Goal: Task Accomplishment & Management: Complete application form

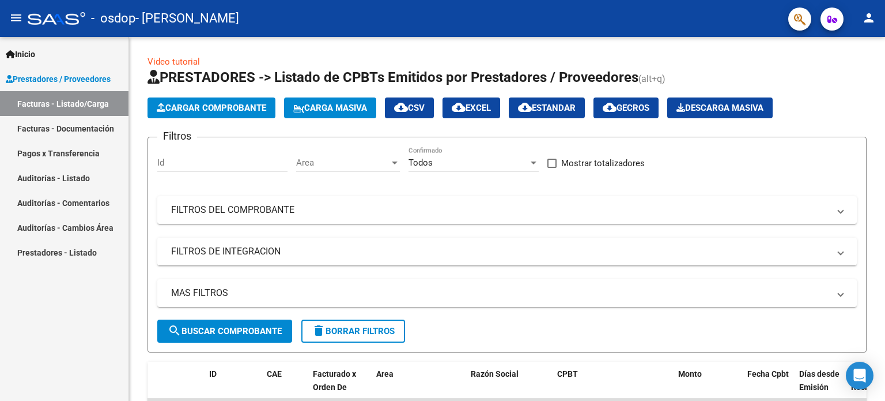
click at [869, 13] on mat-icon "person" at bounding box center [869, 18] width 14 height 14
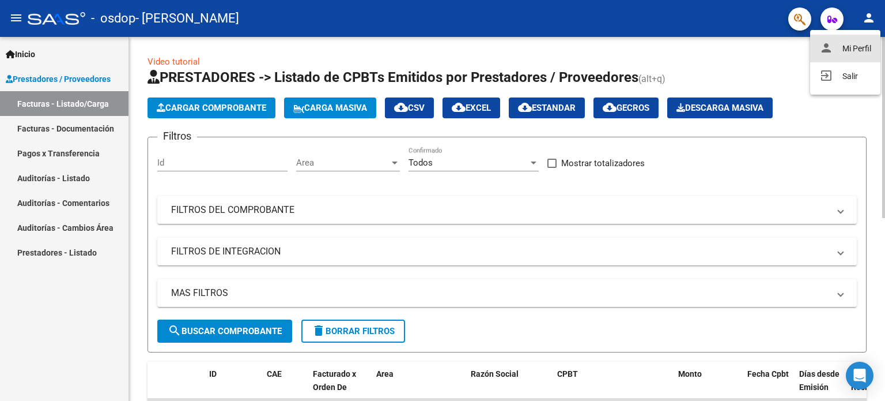
click at [851, 50] on button "person Mi Perfil" at bounding box center [845, 49] width 70 height 28
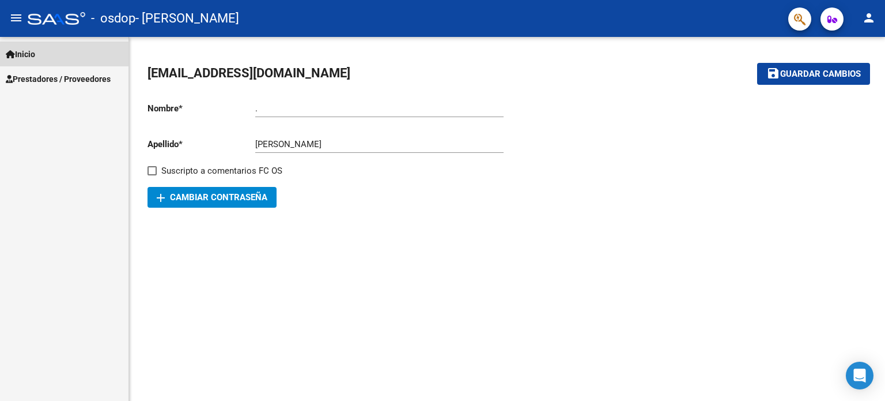
click at [12, 52] on icon at bounding box center [10, 54] width 9 height 8
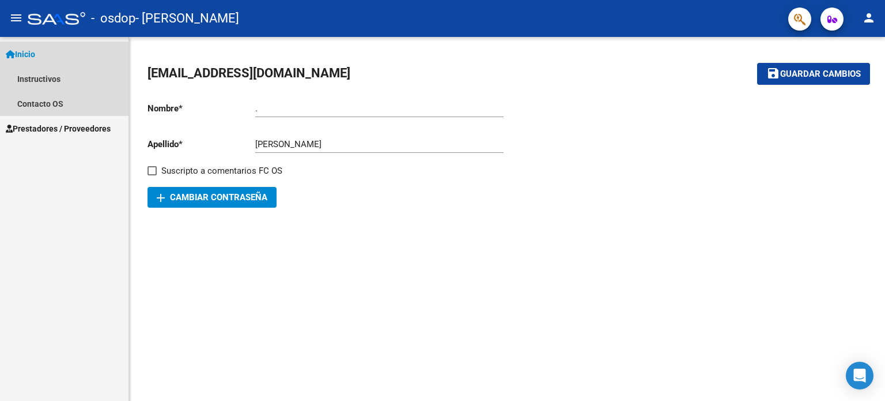
click at [27, 50] on span "Inicio" at bounding box center [20, 54] width 29 height 13
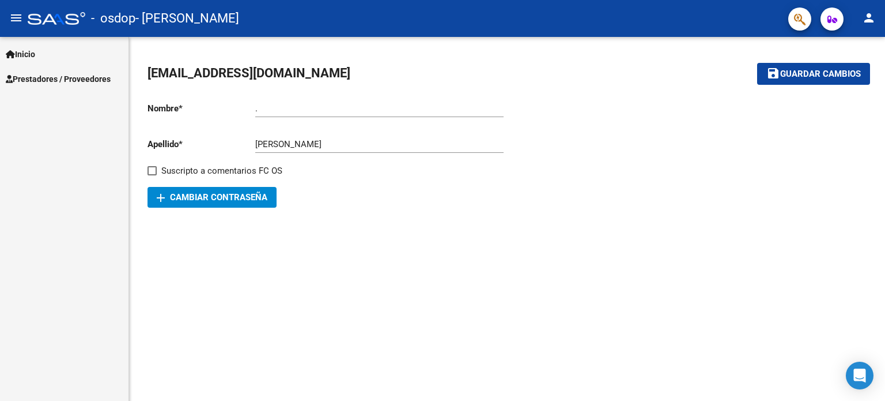
click at [38, 77] on span "Prestadores / Proveedores" at bounding box center [58, 79] width 105 height 13
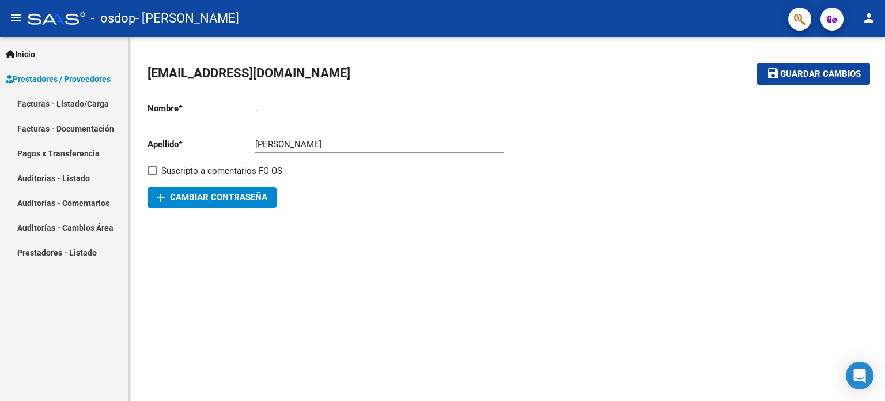
click at [32, 103] on link "Facturas - Listado/Carga" at bounding box center [64, 103] width 129 height 25
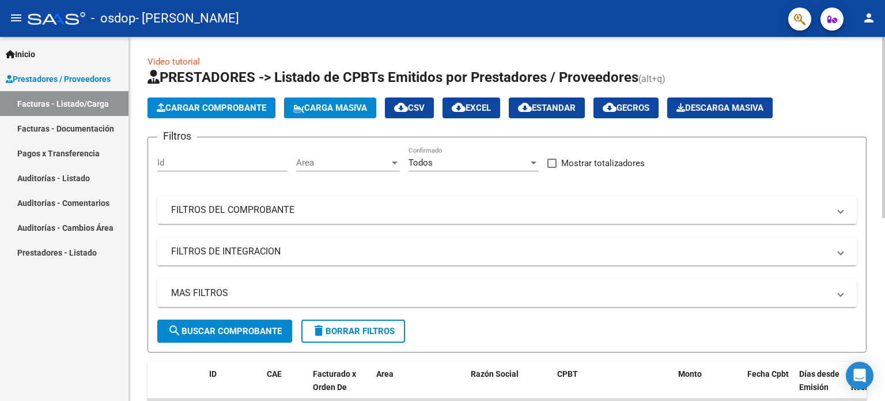
click at [203, 103] on span "Cargar Comprobante" at bounding box center [212, 108] width 110 height 10
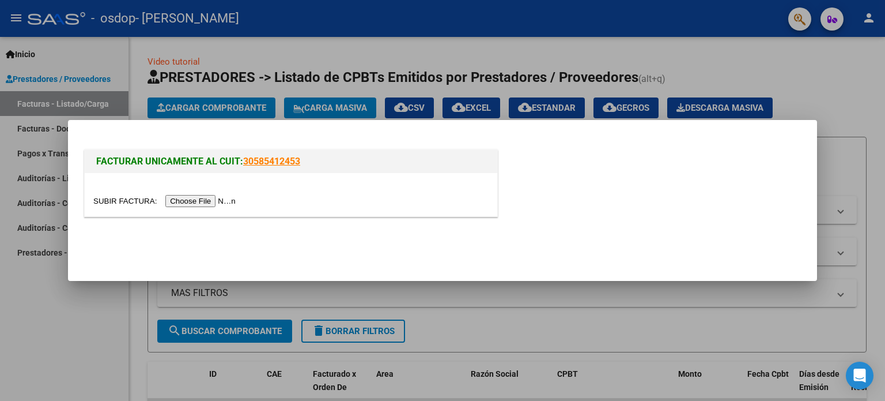
click at [180, 201] on input "file" at bounding box center [166, 201] width 146 height 12
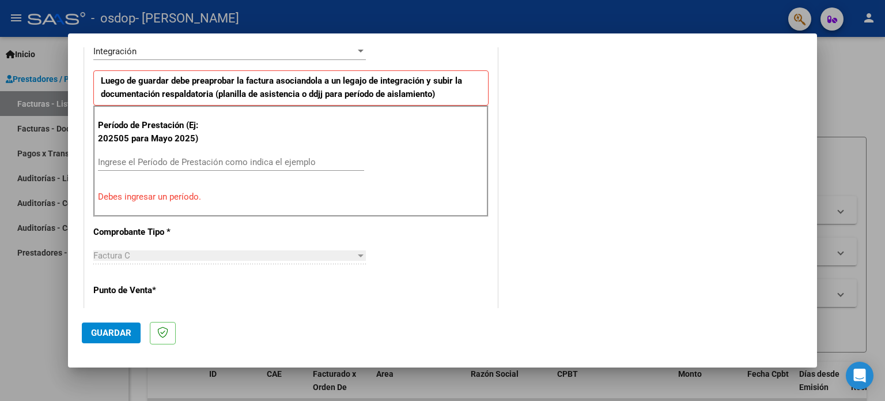
scroll to position [306, 0]
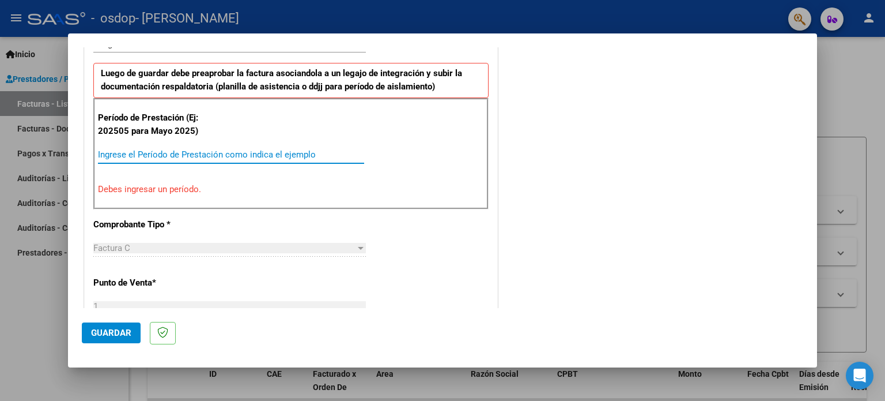
click at [160, 154] on input "Ingrese el Período de Prestación como indica el ejemplo" at bounding box center [231, 154] width 266 height 10
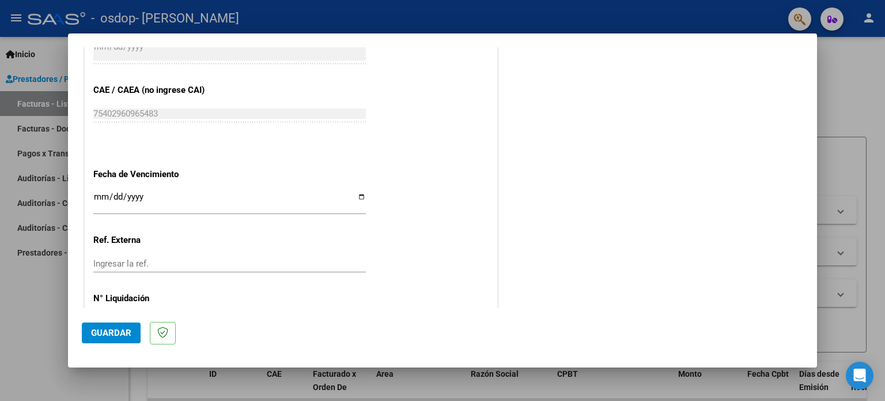
scroll to position [710, 0]
type input "202509"
click at [356, 191] on input "Ingresar la fecha" at bounding box center [229, 200] width 273 height 18
click at [309, 189] on div "Ingresar la fecha" at bounding box center [229, 201] width 273 height 25
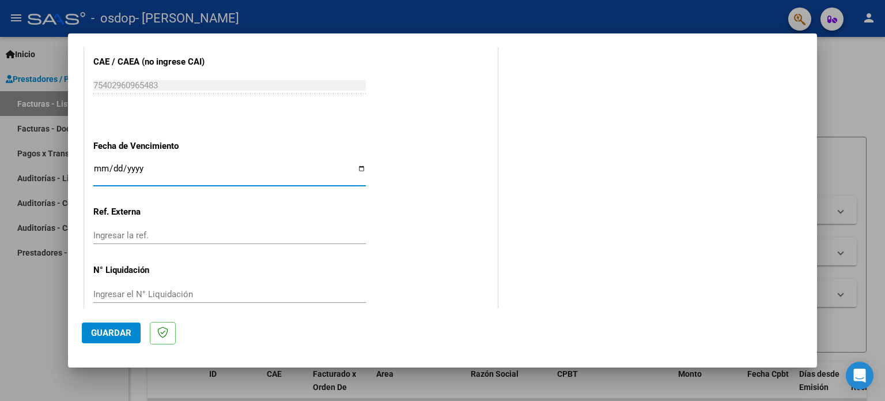
scroll to position [752, 0]
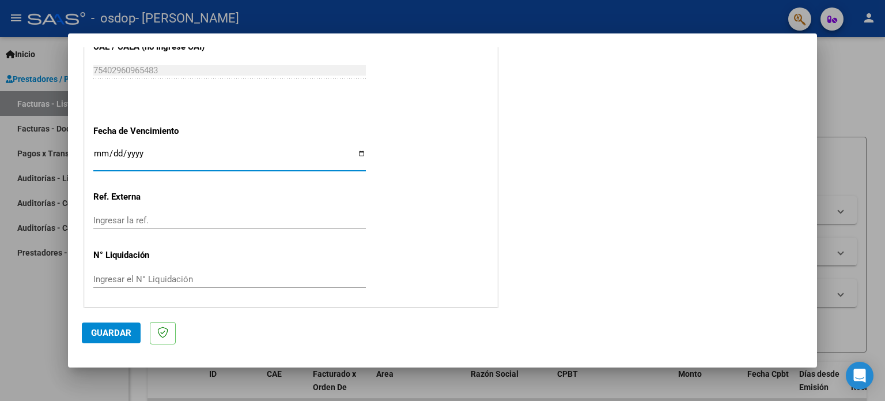
click at [113, 334] on span "Guardar" at bounding box center [111, 332] width 40 height 10
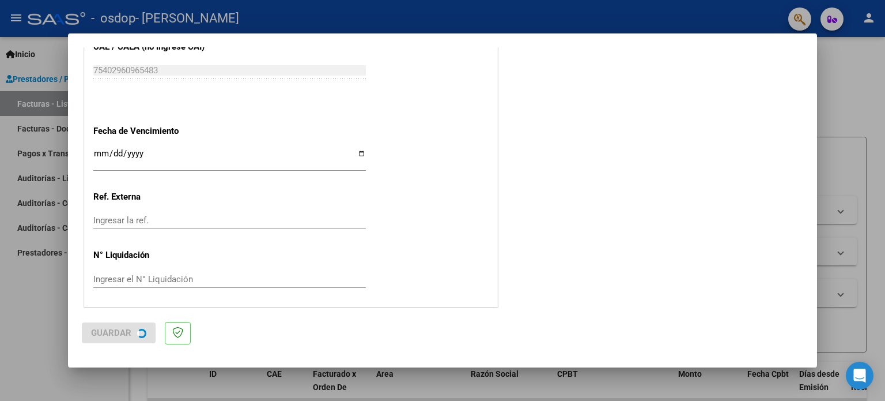
scroll to position [0, 0]
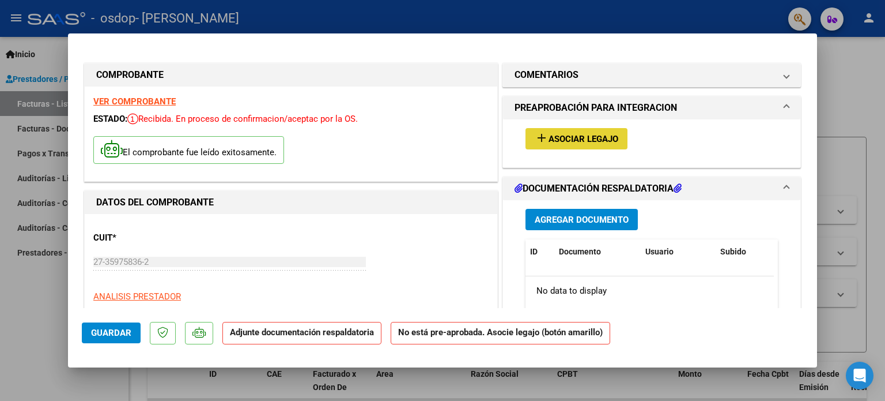
click at [549, 138] on span "Asociar Legajo" at bounding box center [584, 139] width 70 height 10
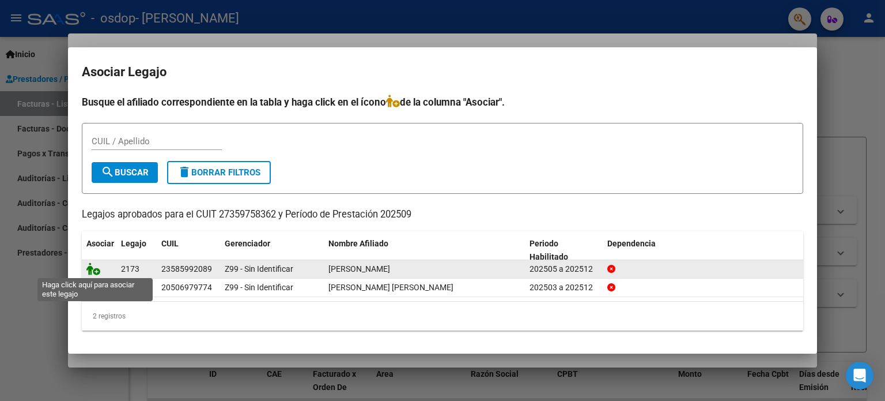
click at [92, 269] on icon at bounding box center [93, 268] width 14 height 13
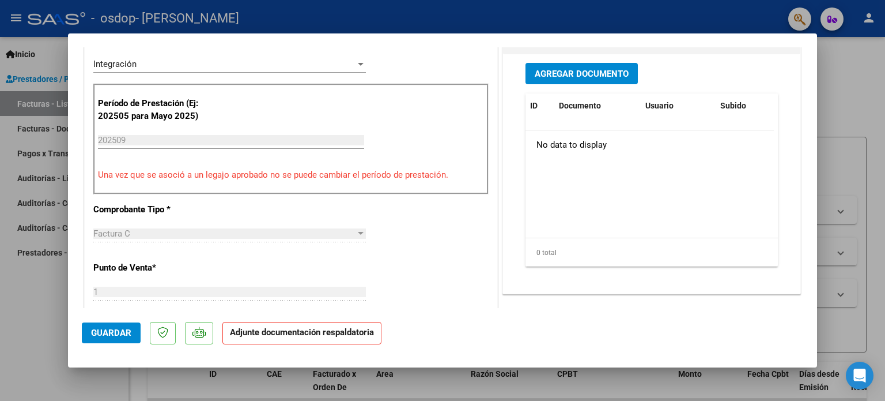
scroll to position [288, 0]
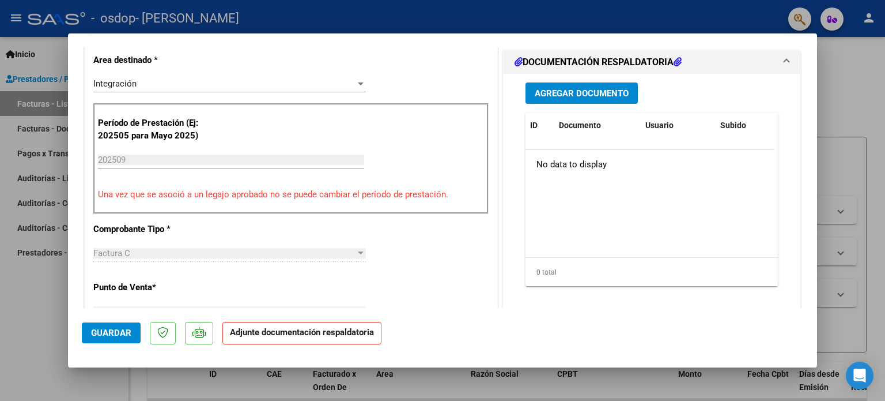
click at [594, 95] on span "Agregar Documento" at bounding box center [582, 93] width 94 height 10
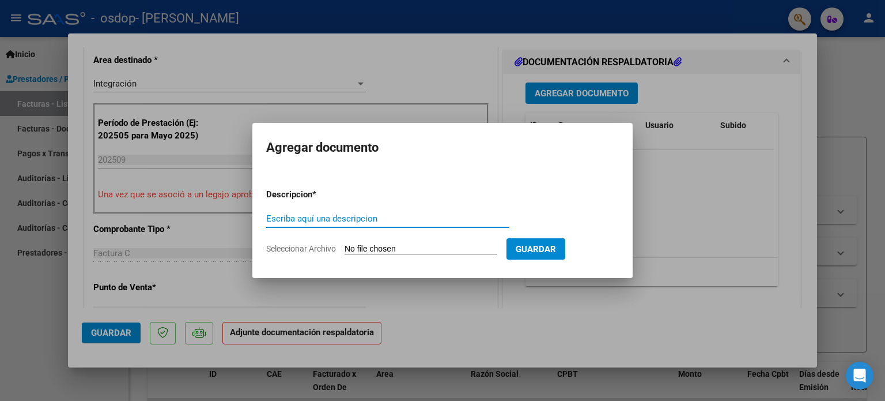
click at [330, 220] on input "Escriba aquí una descripcion" at bounding box center [387, 218] width 243 height 10
type input "planilla de asistencia septiembre"
click at [387, 247] on input "Seleccionar Archivo" at bounding box center [421, 249] width 153 height 11
type input "C:\fakepath\asistencia [PERSON_NAME] septiembre.pdf"
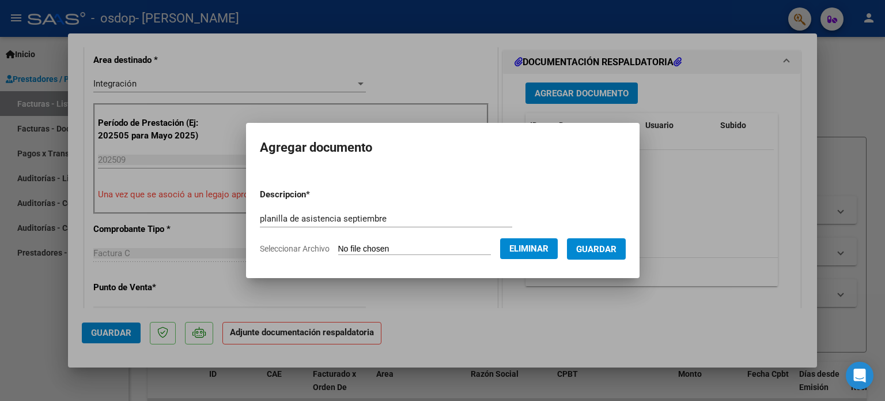
click at [606, 251] on span "Guardar" at bounding box center [596, 249] width 40 height 10
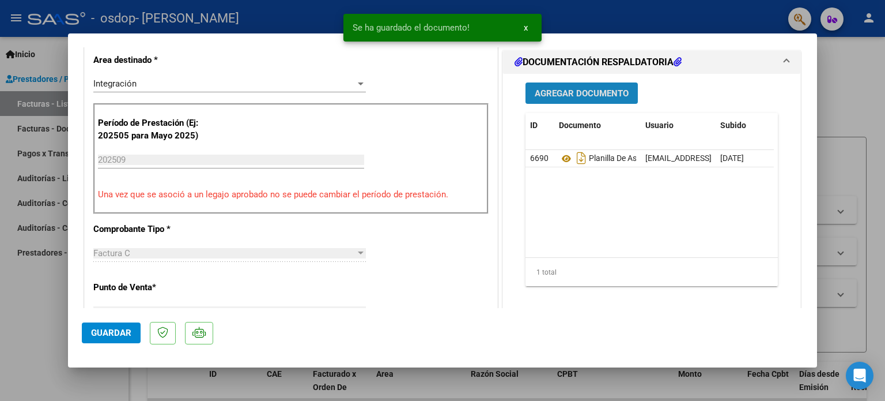
click at [599, 95] on span "Agregar Documento" at bounding box center [582, 93] width 94 height 10
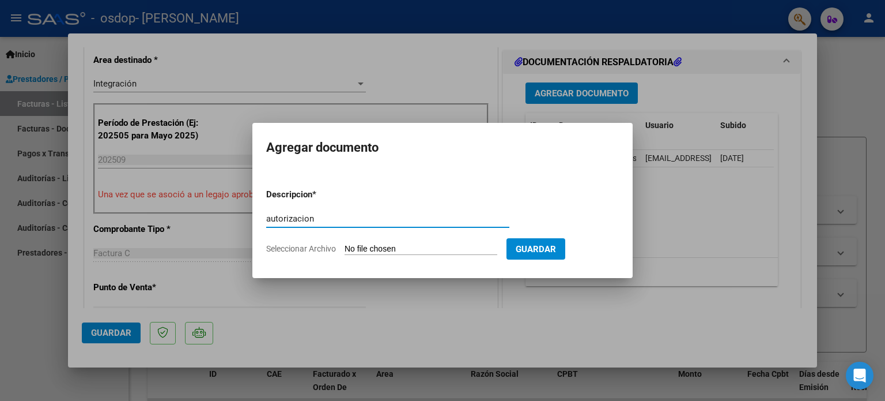
type input "autorizacion"
click at [417, 250] on input "Seleccionar Archivo" at bounding box center [421, 249] width 153 height 11
type input "C:\fakepath\autorizacion [PERSON_NAME].pdf"
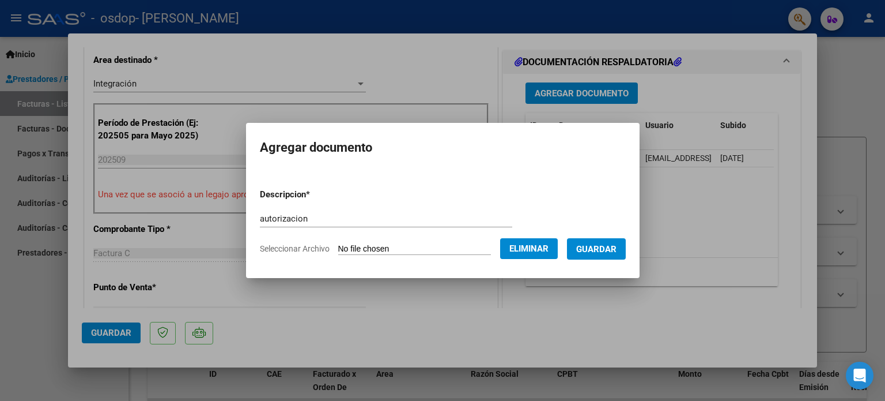
click at [611, 244] on span "Guardar" at bounding box center [596, 249] width 40 height 10
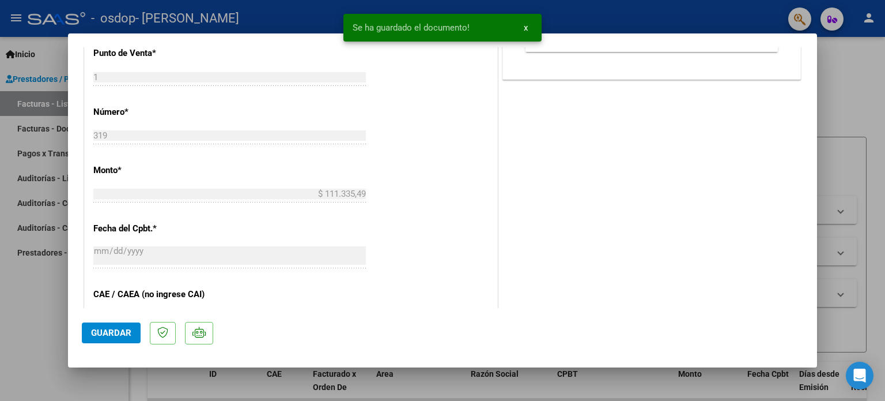
scroll to position [634, 0]
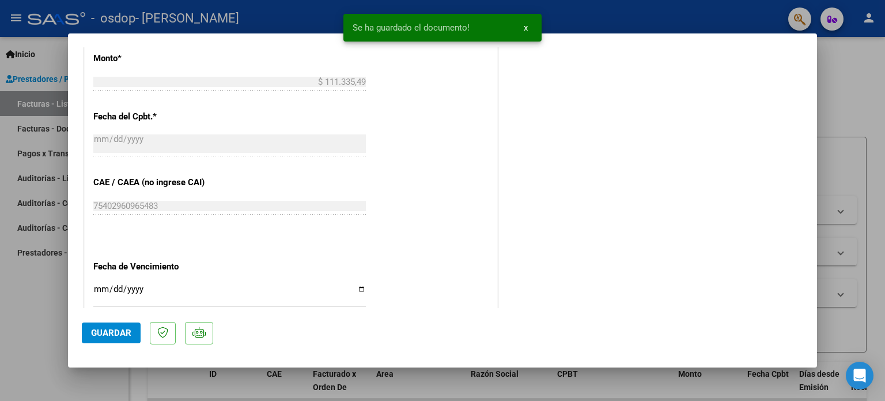
click at [119, 333] on span "Guardar" at bounding box center [111, 332] width 40 height 10
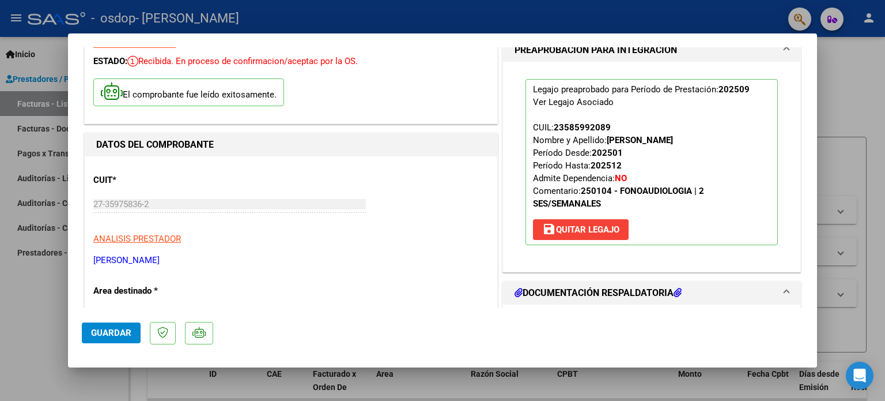
scroll to position [0, 0]
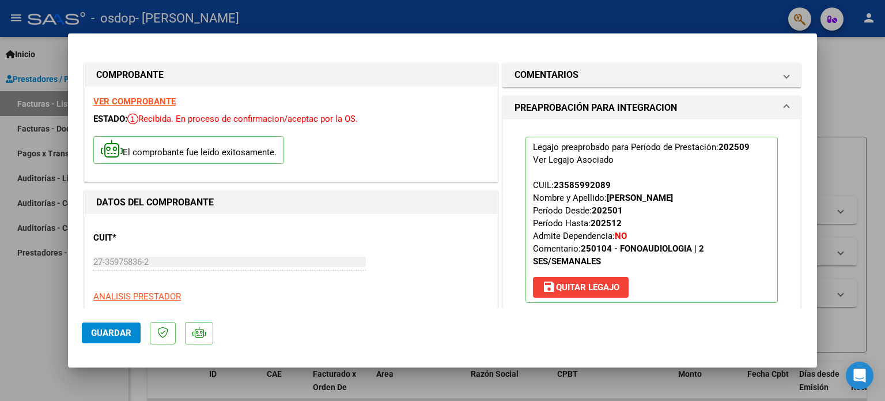
click at [35, 336] on div at bounding box center [442, 200] width 885 height 401
type input "$ 0,00"
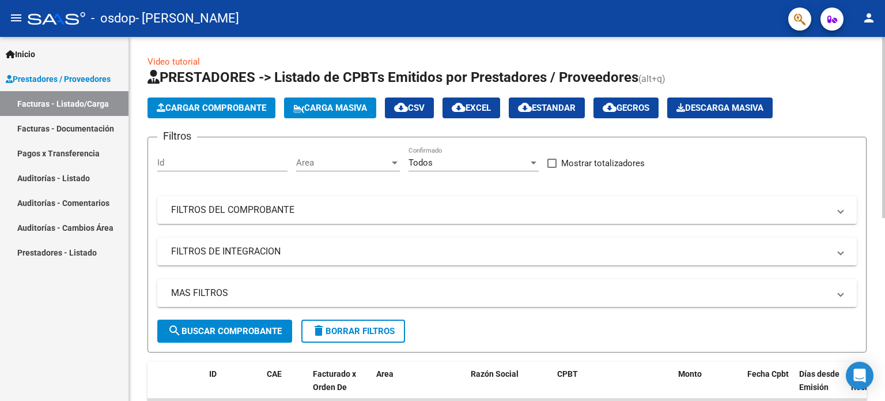
click at [205, 108] on span "Cargar Comprobante" at bounding box center [212, 108] width 110 height 10
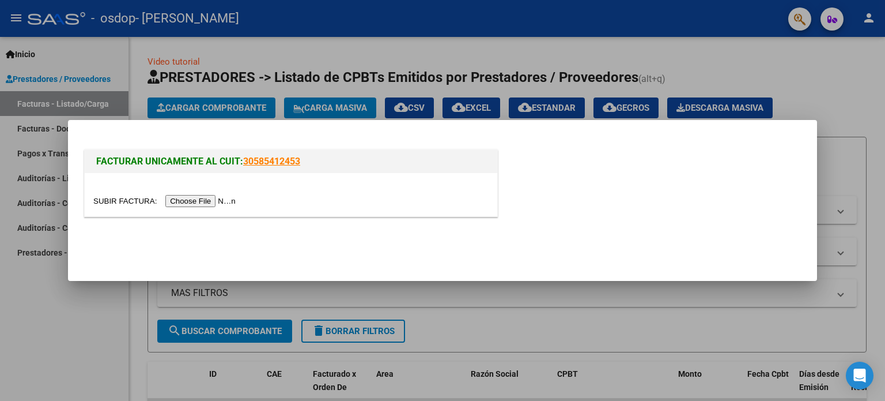
click at [193, 201] on input "file" at bounding box center [166, 201] width 146 height 12
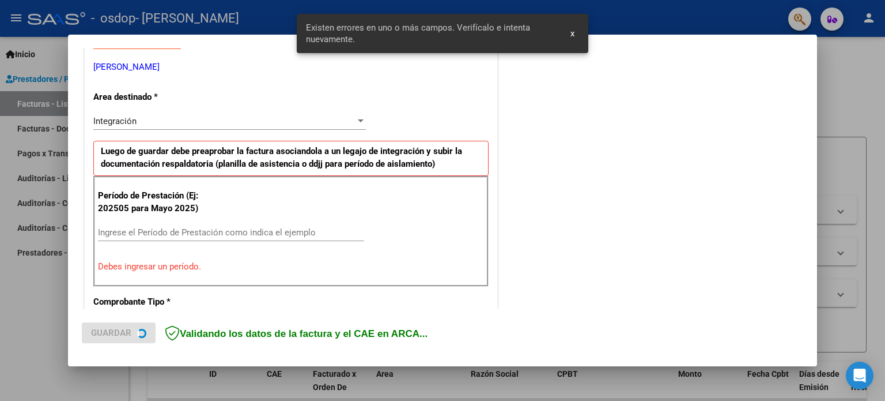
scroll to position [248, 0]
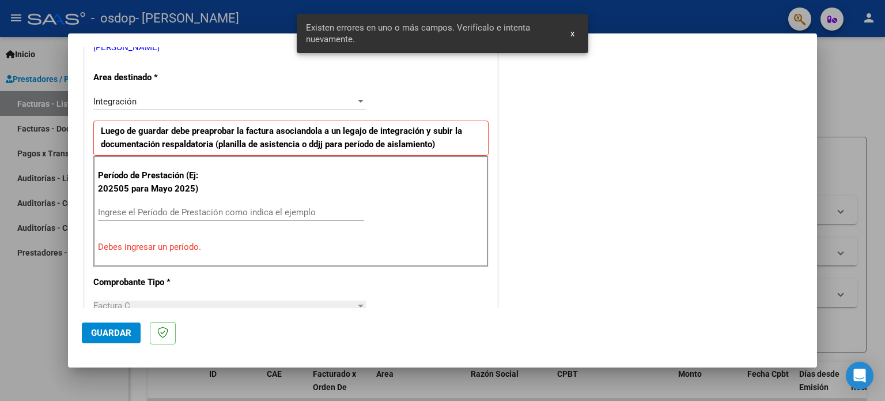
click at [212, 210] on input "Ingrese el Período de Prestación como indica el ejemplo" at bounding box center [231, 212] width 266 height 10
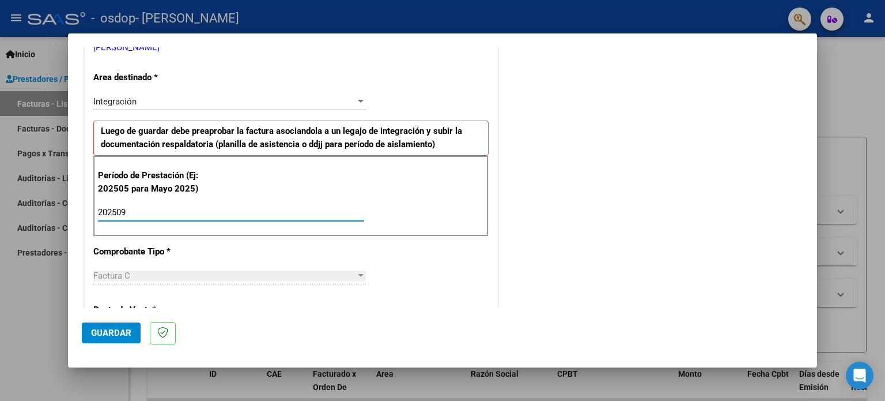
type input "202509"
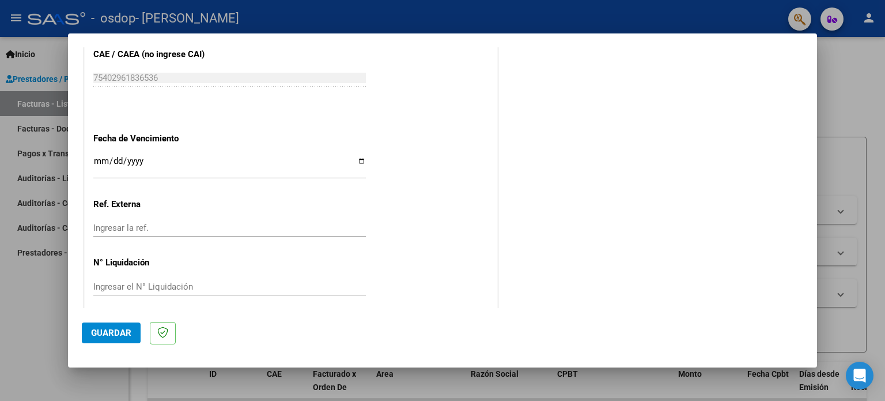
scroll to position [752, 0]
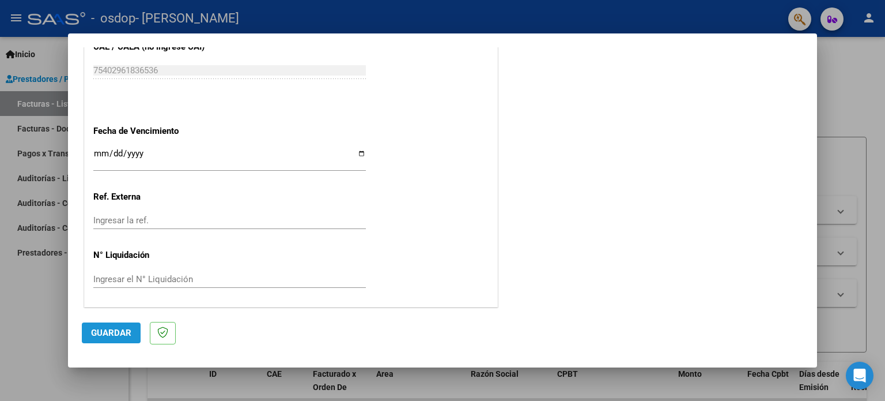
click at [115, 333] on span "Guardar" at bounding box center [111, 332] width 40 height 10
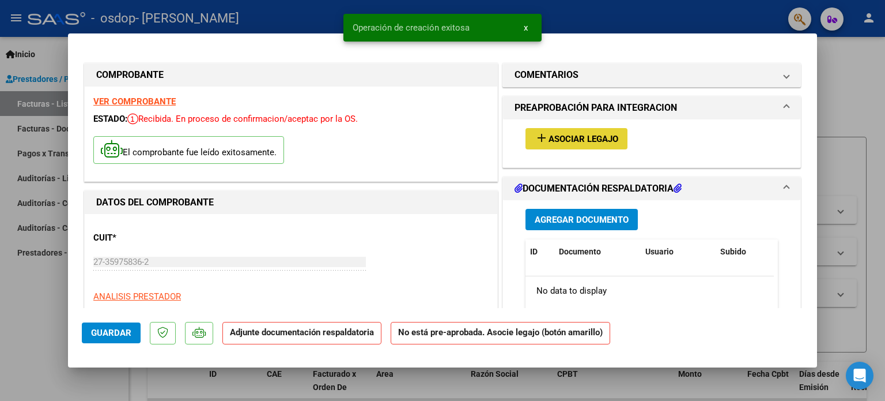
click at [560, 135] on span "Asociar Legajo" at bounding box center [584, 139] width 70 height 10
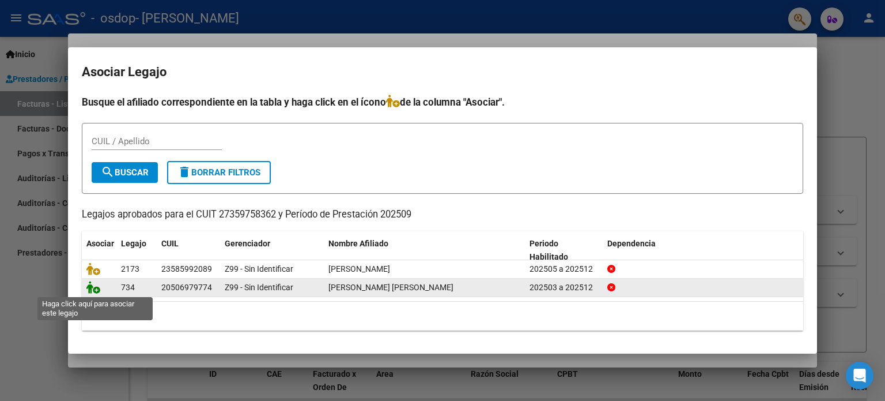
click at [93, 288] on icon at bounding box center [93, 287] width 14 height 13
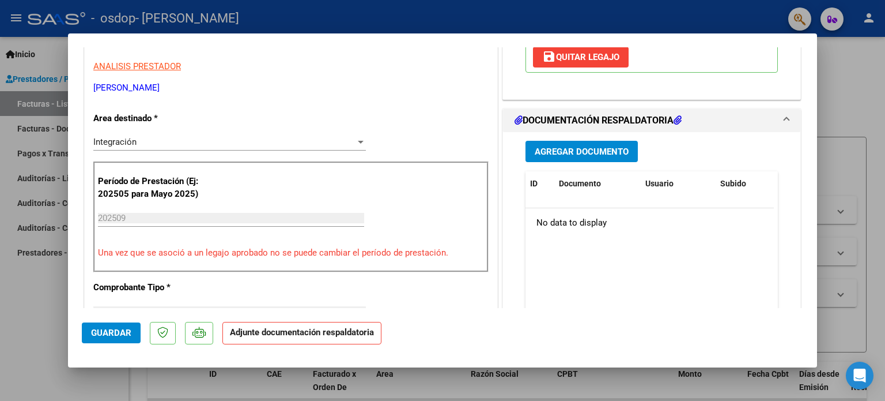
scroll to position [231, 0]
click at [599, 154] on span "Agregar Documento" at bounding box center [582, 151] width 94 height 10
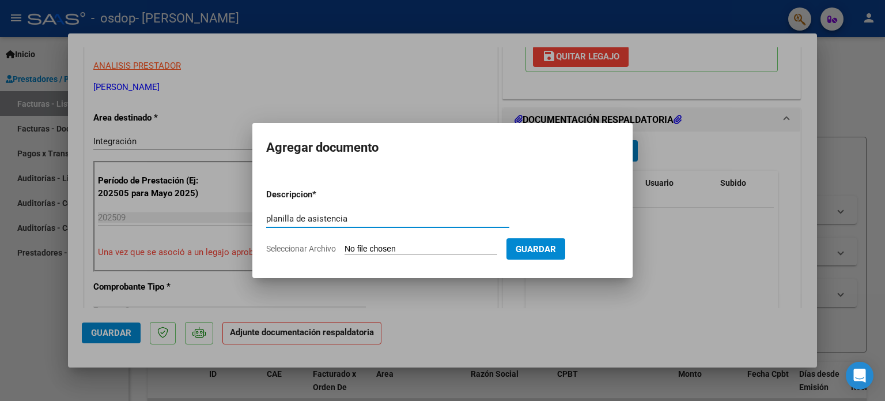
type input "planilla de asistencia"
click at [444, 244] on input "Seleccionar Archivo" at bounding box center [421, 249] width 153 height 11
type input "C:\fakepath\asistencia [PERSON_NAME] septiembre.pdf"
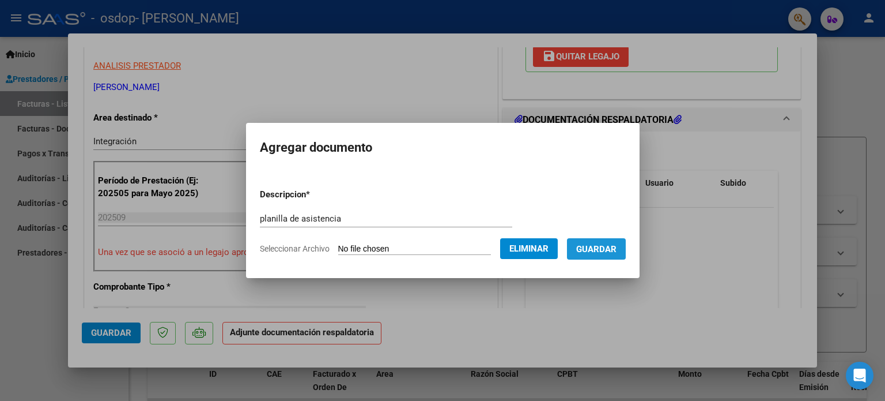
click at [607, 248] on span "Guardar" at bounding box center [596, 249] width 40 height 10
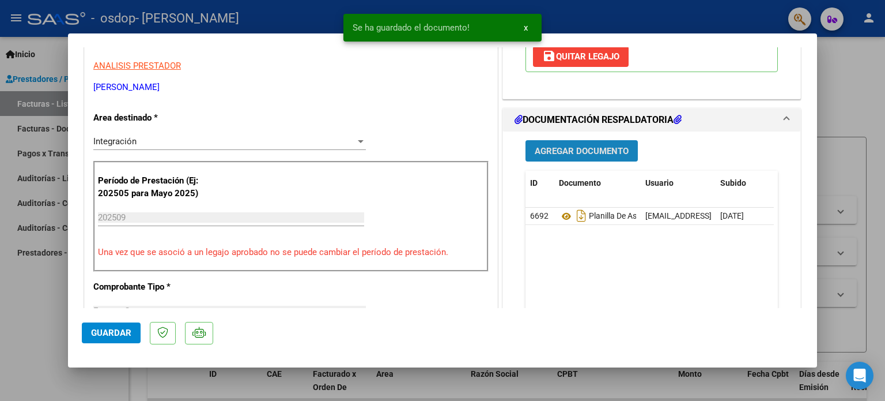
click at [600, 150] on span "Agregar Documento" at bounding box center [582, 151] width 94 height 10
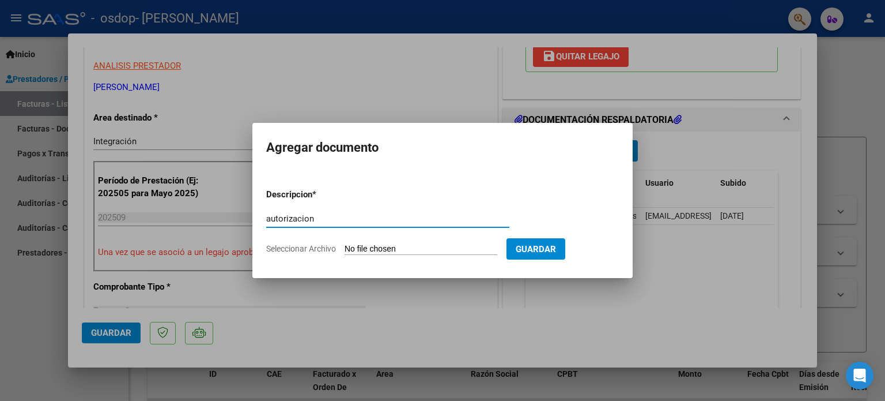
type input "autorizacion"
click at [391, 244] on input "Seleccionar Archivo" at bounding box center [421, 249] width 153 height 11
type input "C:\fakepath\Gmail - AUTORIZACIONES 2025 [PERSON_NAME] [PERSON_NAME] 2141661381.…"
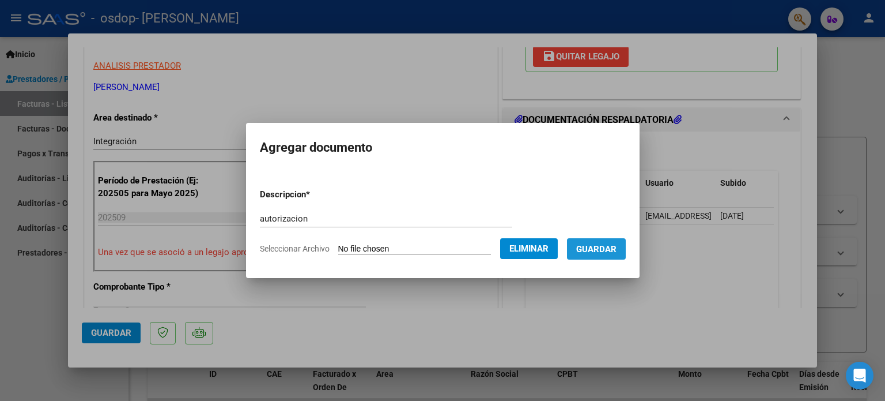
click at [617, 251] on span "Guardar" at bounding box center [596, 249] width 40 height 10
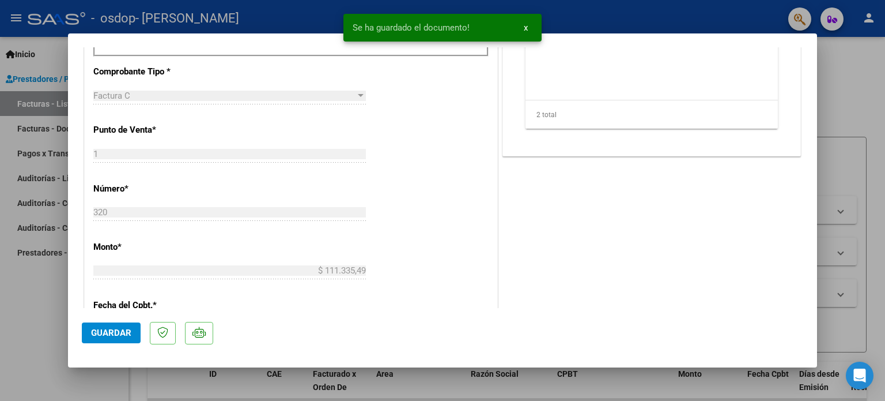
scroll to position [461, 0]
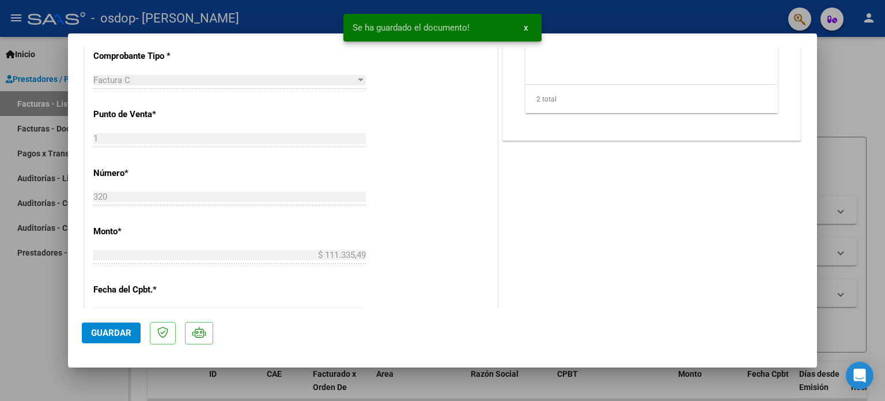
click at [103, 332] on span "Guardar" at bounding box center [111, 332] width 40 height 10
click at [858, 82] on div at bounding box center [442, 200] width 885 height 401
type input "$ 0,00"
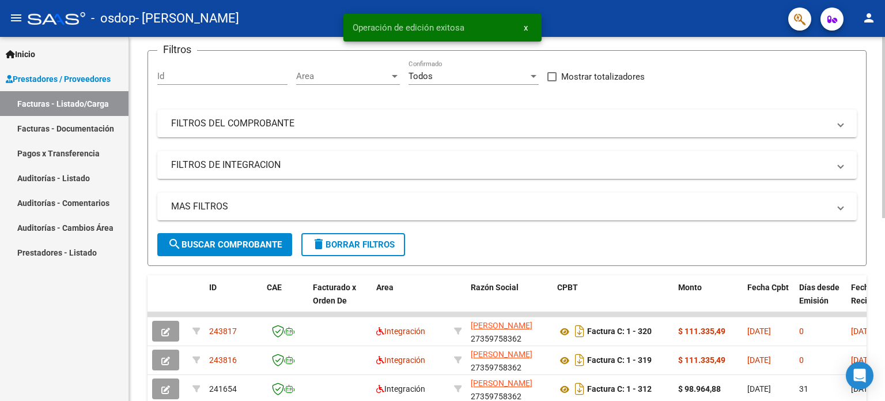
scroll to position [115, 0]
